Goal: Information Seeking & Learning: Learn about a topic

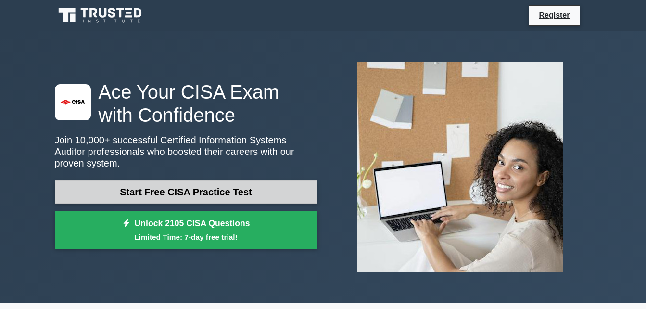
click at [199, 181] on link "Start Free CISA Practice Test" at bounding box center [186, 192] width 263 height 23
click at [257, 186] on link "Start Free CISA Practice Test" at bounding box center [186, 192] width 263 height 23
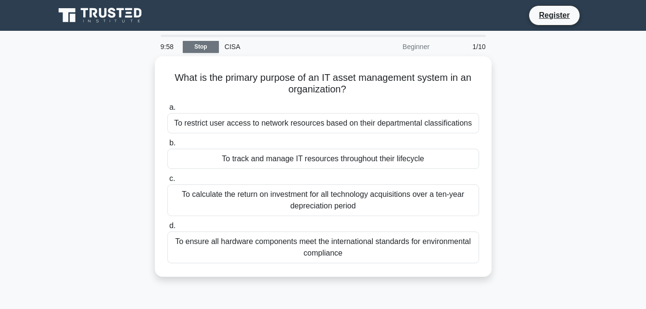
click at [188, 43] on link "Stop" at bounding box center [201, 47] width 36 height 12
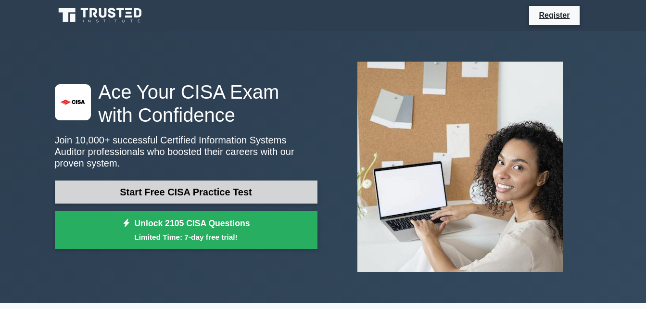
click at [281, 181] on link "Start Free CISA Practice Test" at bounding box center [186, 192] width 263 height 23
